Goal: Find specific page/section: Find specific page/section

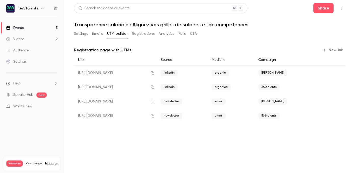
click at [42, 29] on link "Events 3" at bounding box center [32, 27] width 64 height 11
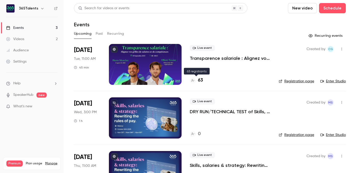
click at [201, 81] on h4 "63" at bounding box center [200, 80] width 5 height 7
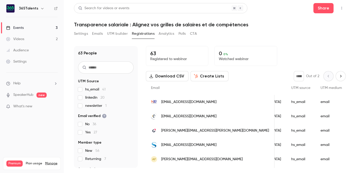
click at [52, 27] on link "Events 3" at bounding box center [32, 27] width 64 height 11
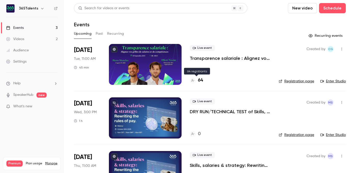
click at [199, 79] on h4 "64" at bounding box center [200, 80] width 5 height 7
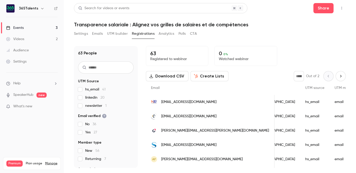
scroll to position [0, 295]
click at [45, 27] on link "Events 3" at bounding box center [32, 27] width 64 height 11
